Goal: Task Accomplishment & Management: Use online tool/utility

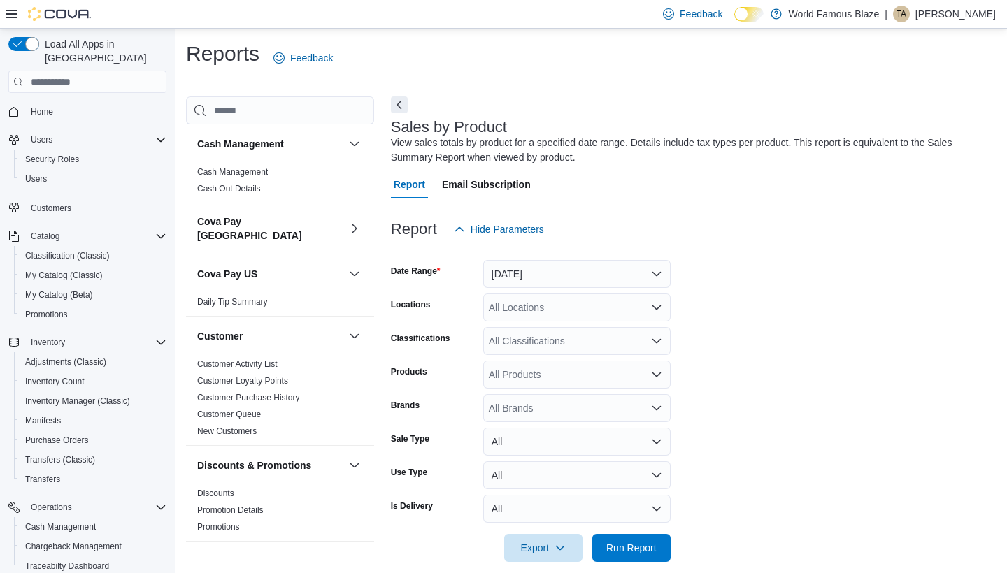
scroll to position [16, 0]
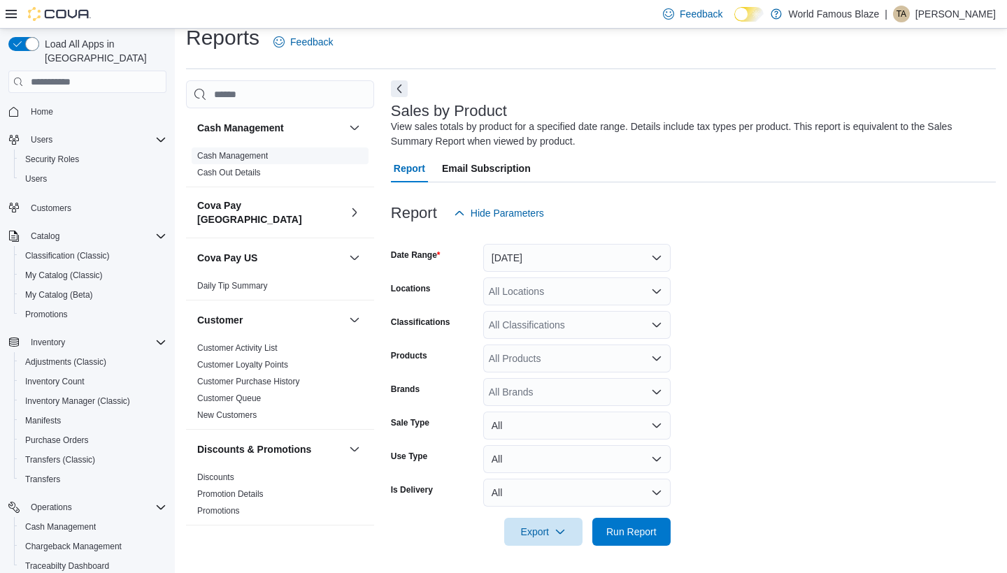
click at [250, 156] on link "Cash Management" at bounding box center [232, 156] width 71 height 10
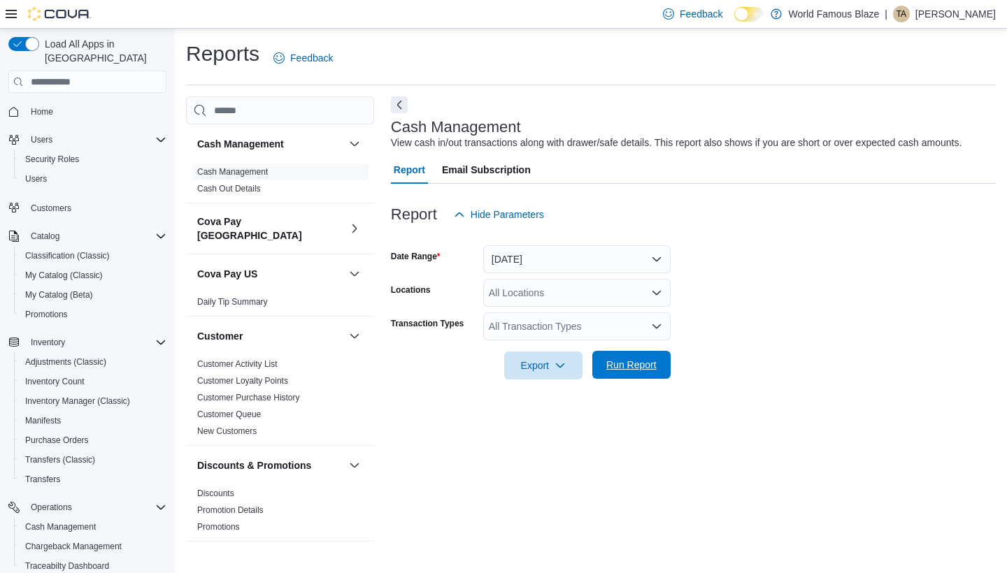
click at [647, 370] on span "Run Report" at bounding box center [631, 365] width 50 height 14
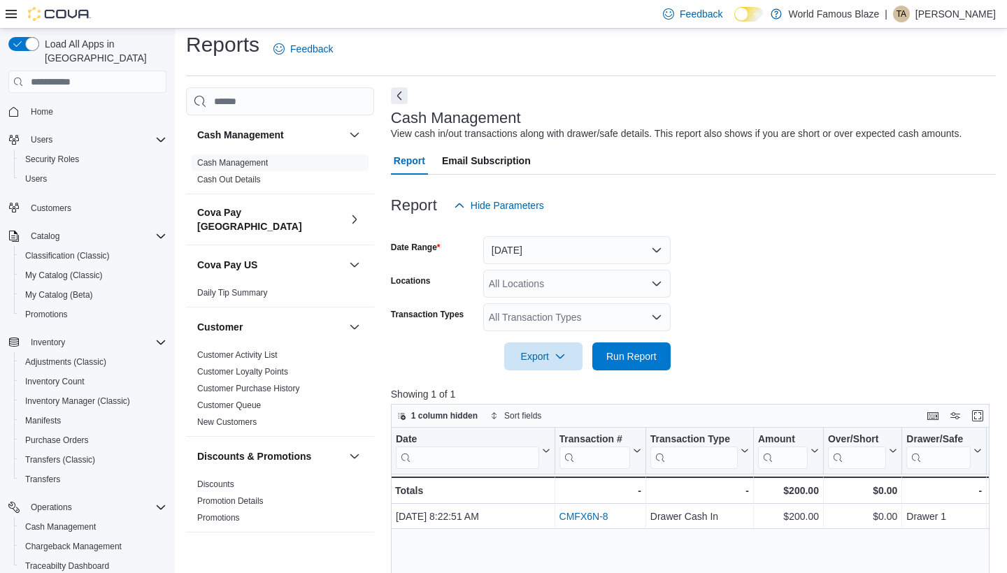
scroll to position [6, 0]
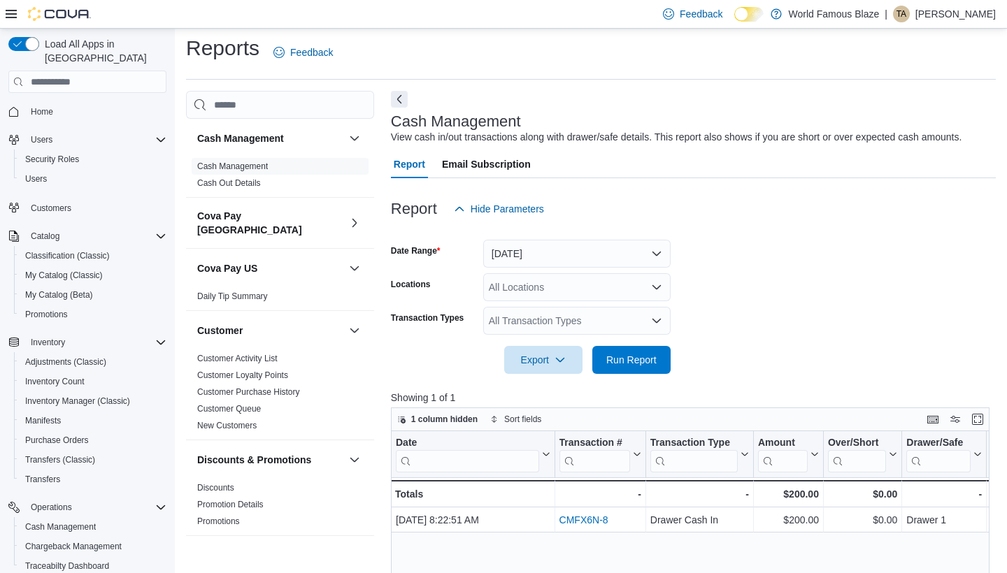
click at [535, 257] on button "[DATE]" at bounding box center [576, 254] width 187 height 28
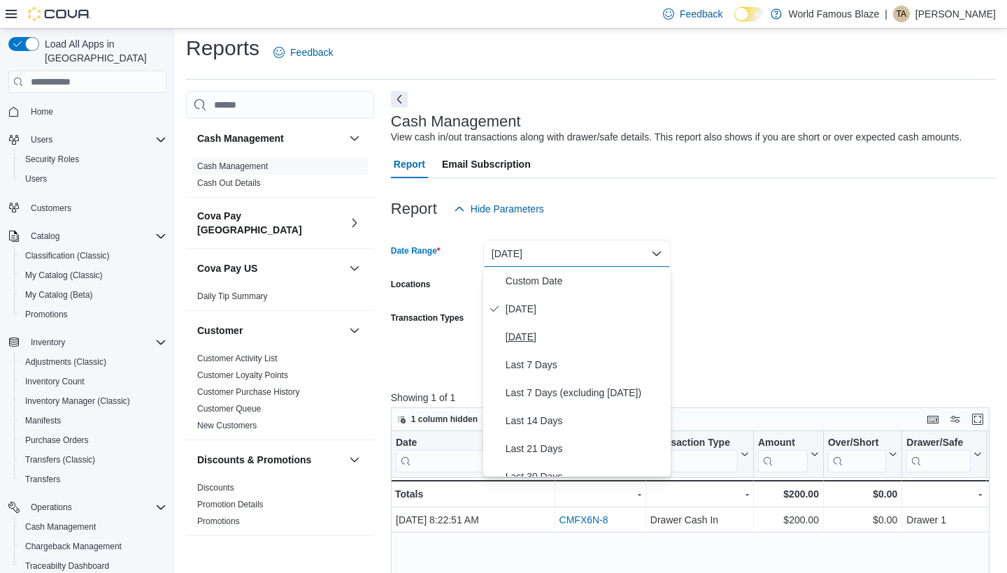
click at [528, 329] on span "[DATE]" at bounding box center [584, 337] width 159 height 17
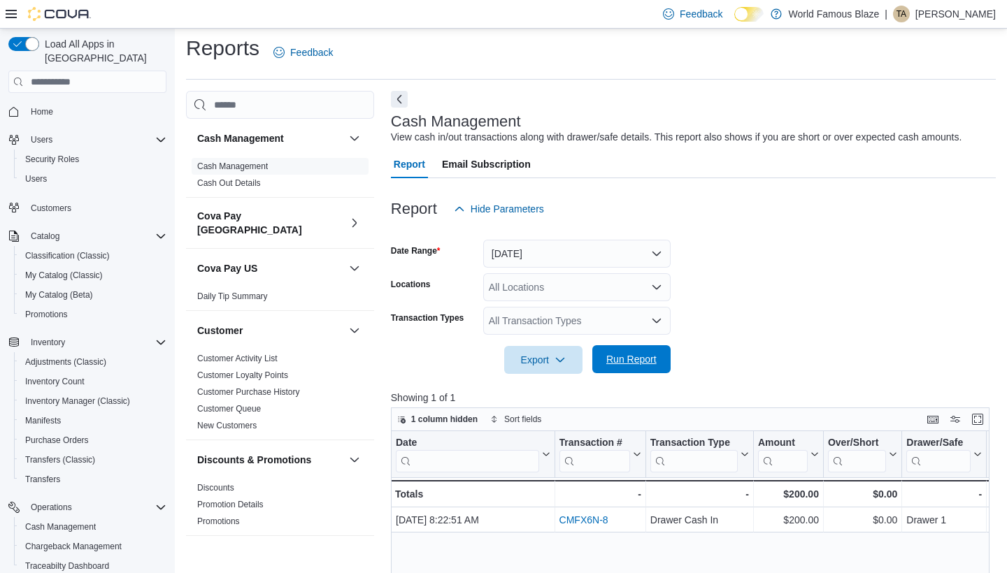
click at [640, 363] on span "Run Report" at bounding box center [631, 359] width 50 height 14
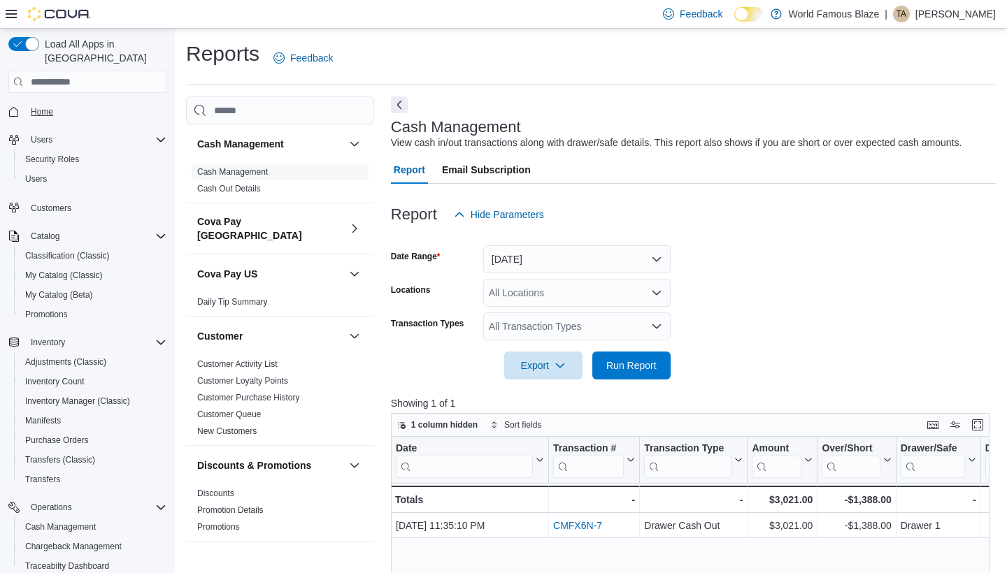
click at [52, 106] on span "Home" at bounding box center [42, 111] width 22 height 11
